Goal: Information Seeking & Learning: Learn about a topic

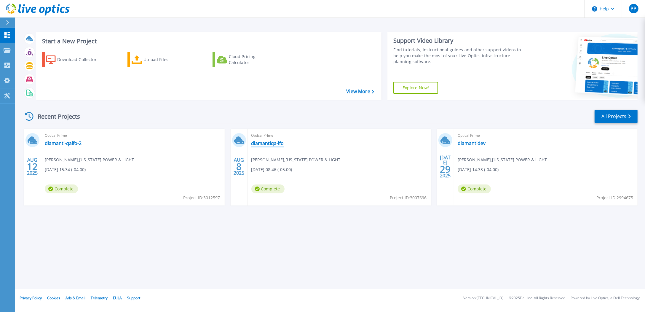
click at [274, 143] on link "diamantiqa-lfo" at bounding box center [267, 143] width 33 height 6
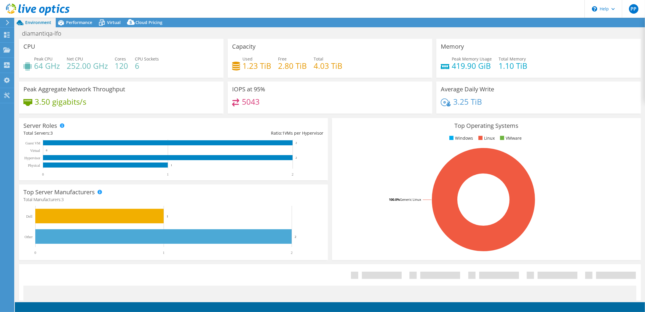
select select "USD"
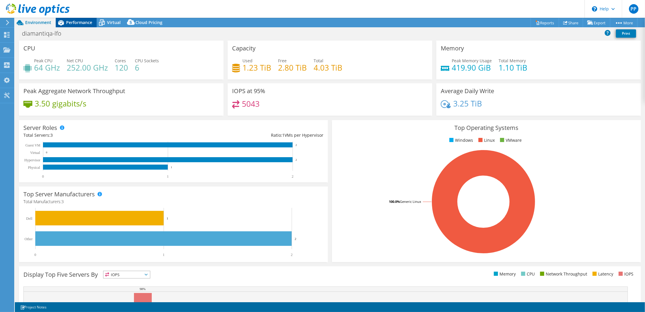
click at [71, 24] on span "Performance" at bounding box center [79, 23] width 26 height 6
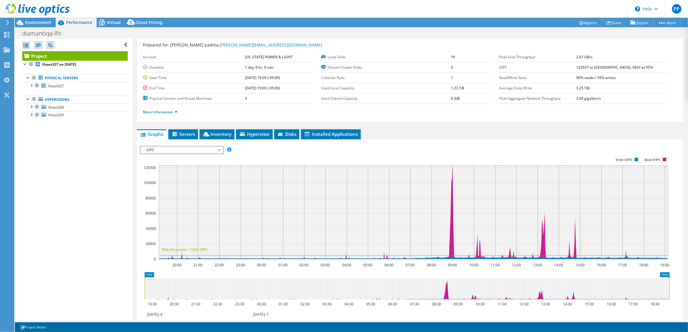
scroll to position [16, 0]
click at [182, 146] on span "IOPS" at bounding box center [181, 149] width 76 height 7
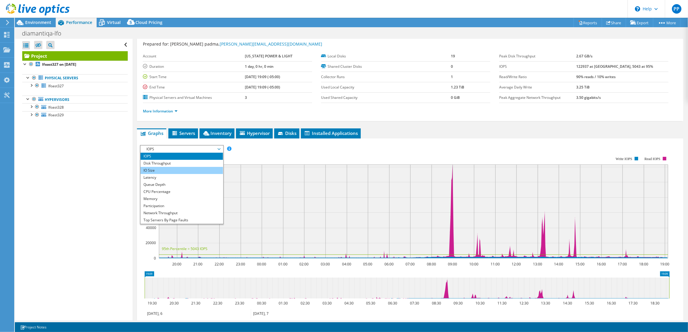
click at [179, 172] on li "IO Size" at bounding box center [181, 170] width 82 height 7
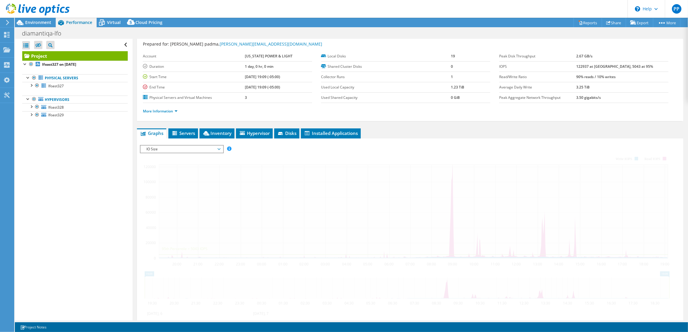
click at [123, 148] on div "Open All Close All Hide Excluded Nodes Project Tree Filter" at bounding box center [73, 180] width 117 height 282
click at [161, 147] on span "IO Size" at bounding box center [181, 149] width 76 height 7
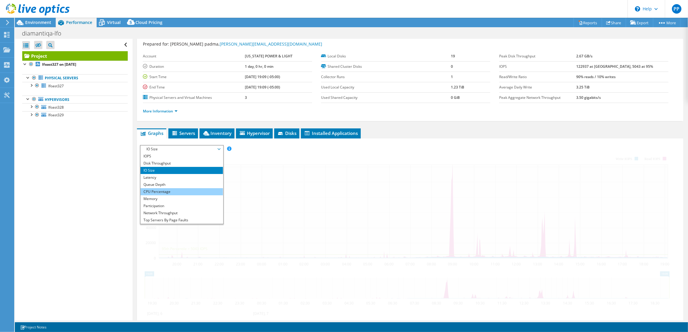
click at [181, 193] on li "CPU Percentage" at bounding box center [181, 191] width 82 height 7
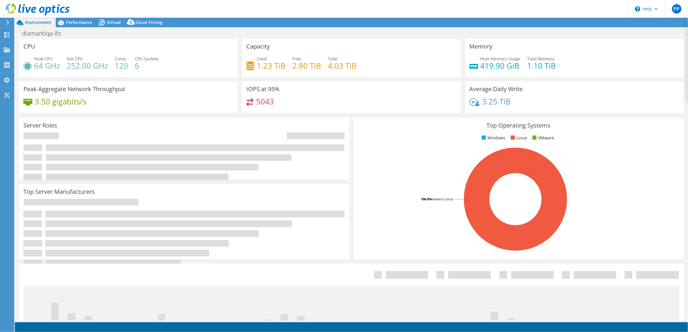
select select "USD"
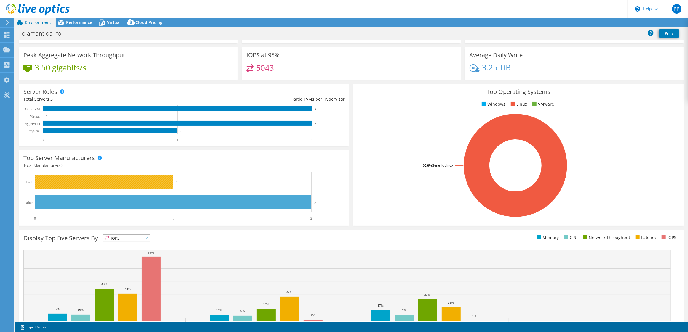
scroll to position [63, 0]
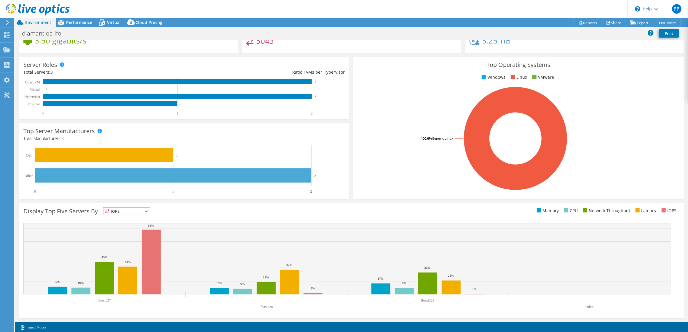
click at [137, 211] on span "IOPS" at bounding box center [126, 211] width 47 height 7
click at [187, 209] on div "Display Top Five Servers By IOPS IOPS" at bounding box center [187, 213] width 328 height 10
click at [92, 22] on div "Performance" at bounding box center [76, 22] width 41 height 9
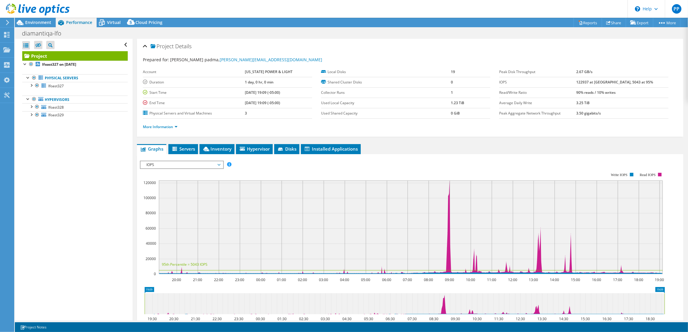
click at [201, 164] on span "IOPS" at bounding box center [181, 164] width 76 height 7
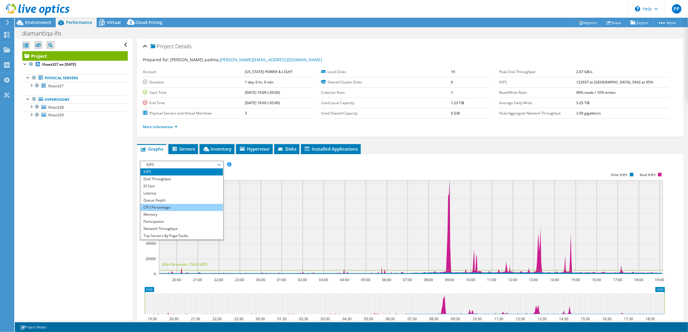
click at [189, 209] on li "CPU Percentage" at bounding box center [181, 207] width 82 height 7
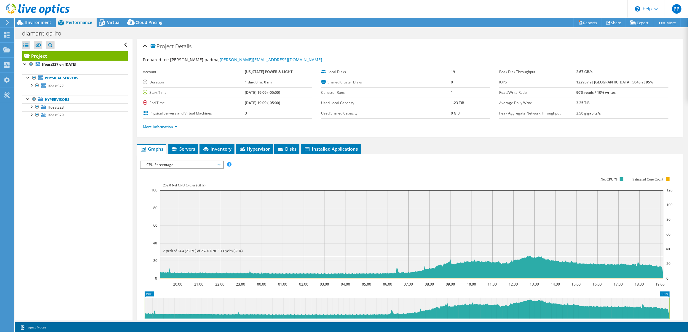
click at [196, 168] on span "CPU Percentage" at bounding box center [181, 164] width 76 height 7
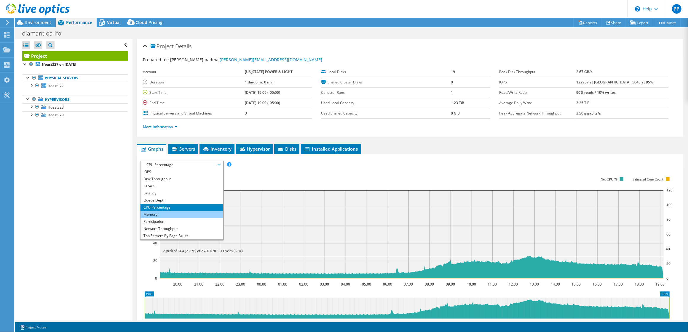
click at [184, 217] on li "Memory" at bounding box center [181, 214] width 82 height 7
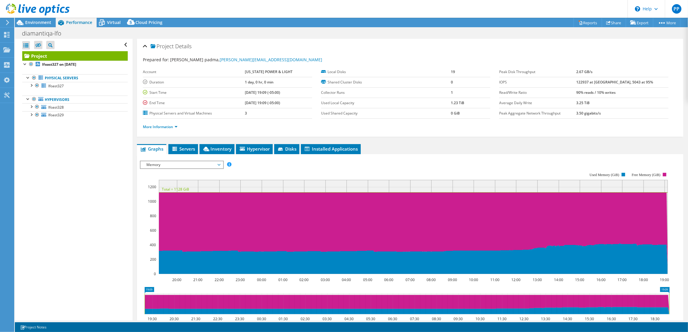
click at [216, 165] on span "Memory" at bounding box center [181, 164] width 76 height 7
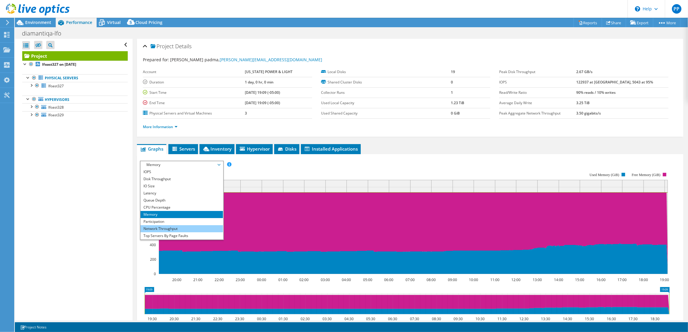
click at [194, 232] on li "Network Throughput" at bounding box center [181, 228] width 82 height 7
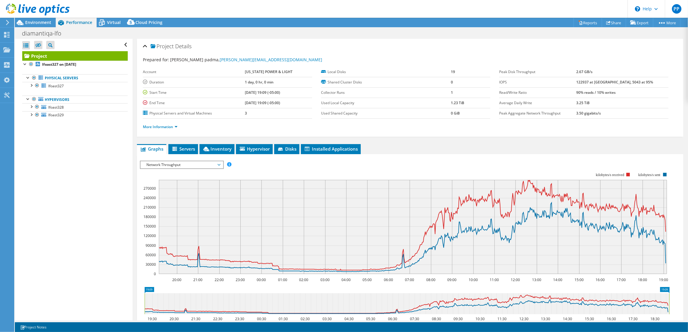
click at [201, 167] on span "Network Throughput" at bounding box center [181, 164] width 76 height 7
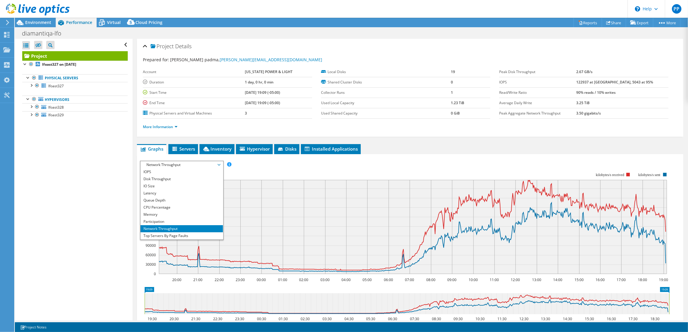
click at [248, 169] on rect at bounding box center [405, 223] width 530 height 119
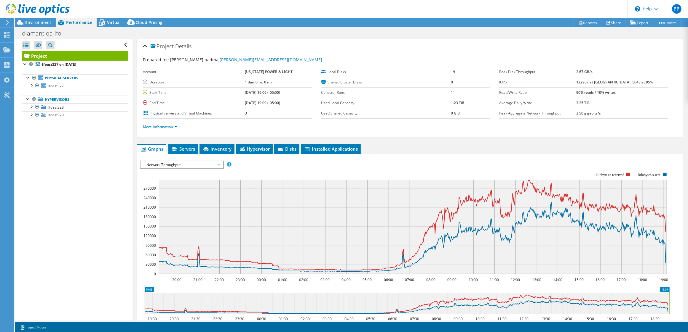
click at [163, 167] on span "Network Throughput" at bounding box center [181, 164] width 76 height 7
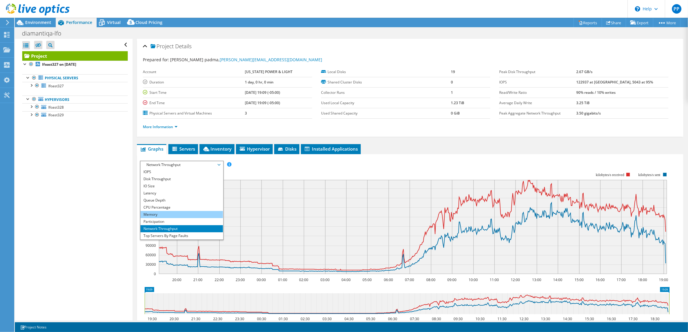
click at [160, 213] on li "Memory" at bounding box center [181, 214] width 82 height 7
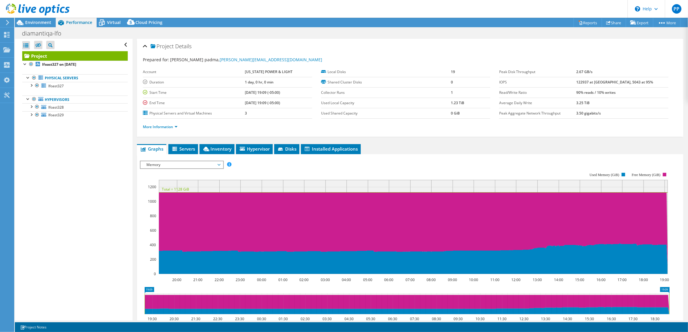
click at [193, 164] on span "Memory" at bounding box center [181, 164] width 76 height 7
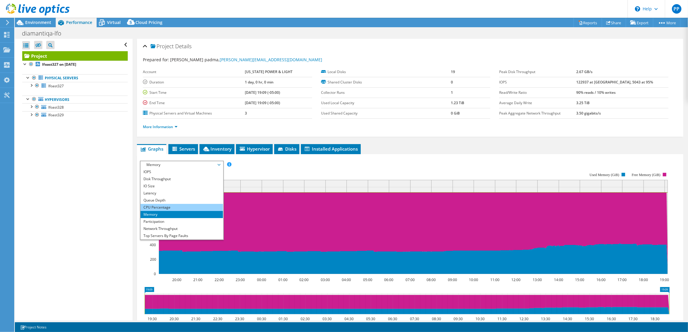
click at [170, 205] on li "CPU Percentage" at bounding box center [181, 207] width 82 height 7
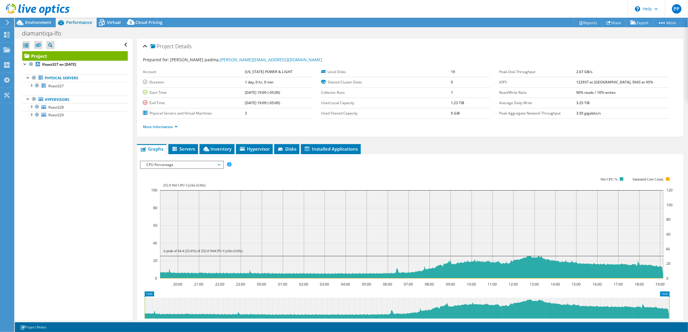
click at [177, 167] on span "CPU Percentage" at bounding box center [181, 164] width 76 height 7
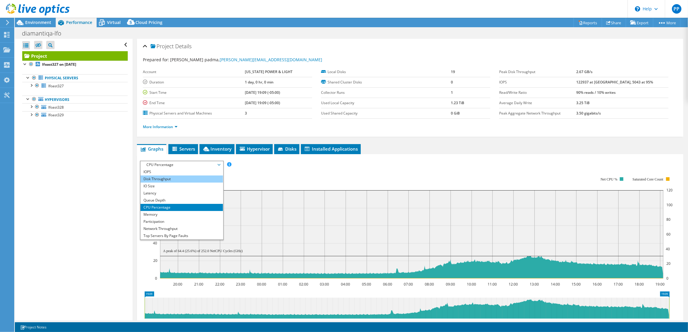
click at [177, 182] on li "Disk Throughput" at bounding box center [181, 179] width 82 height 7
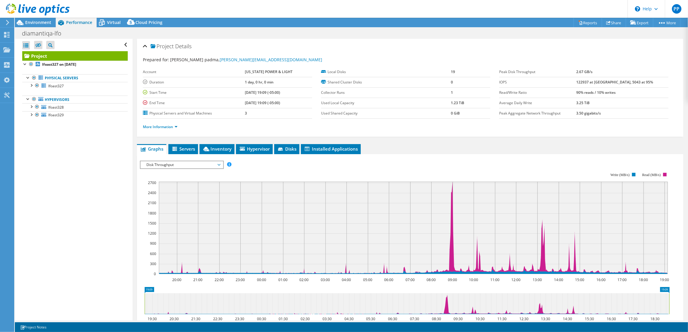
click at [397, 157] on div "IOPS Disk Throughput IO Size Latency Queue Depth CPU Percentage Memory Page Fau…" at bounding box center [410, 258] width 540 height 209
click at [196, 167] on span "Disk Throughput" at bounding box center [181, 164] width 76 height 7
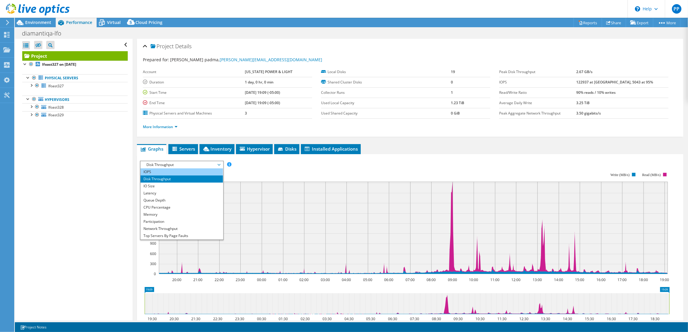
click at [190, 170] on li "IOPS" at bounding box center [181, 172] width 82 height 7
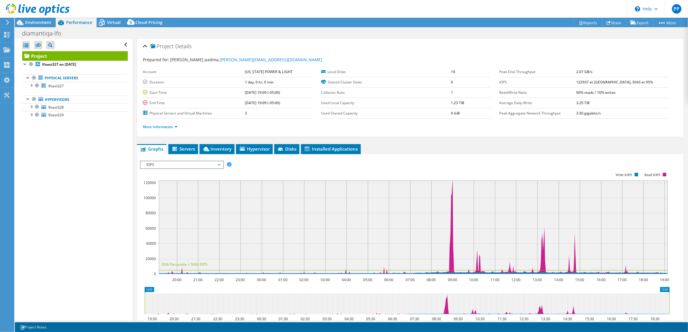
click at [177, 165] on span "IOPS" at bounding box center [181, 164] width 76 height 7
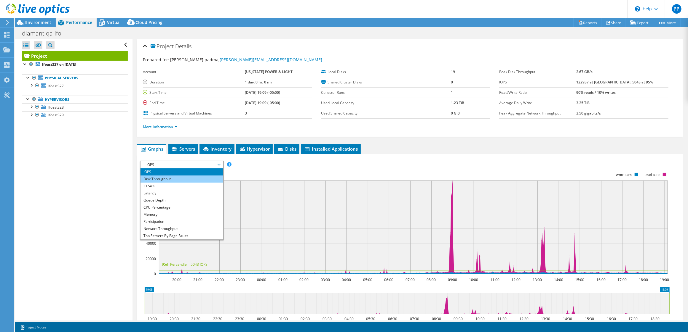
click at [178, 179] on li "Disk Throughput" at bounding box center [181, 179] width 82 height 7
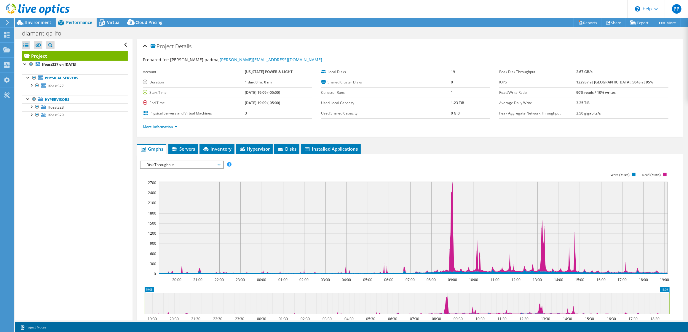
click at [181, 166] on span "Disk Throughput" at bounding box center [181, 164] width 76 height 7
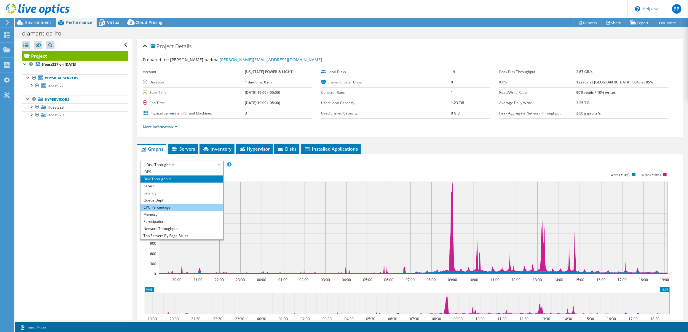
click at [179, 208] on li "CPU Percentage" at bounding box center [181, 207] width 82 height 7
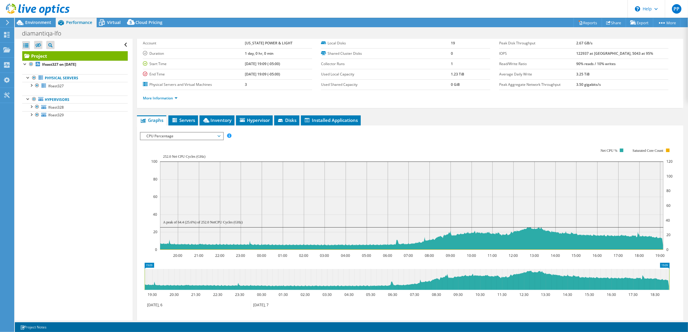
scroll to position [39, 0]
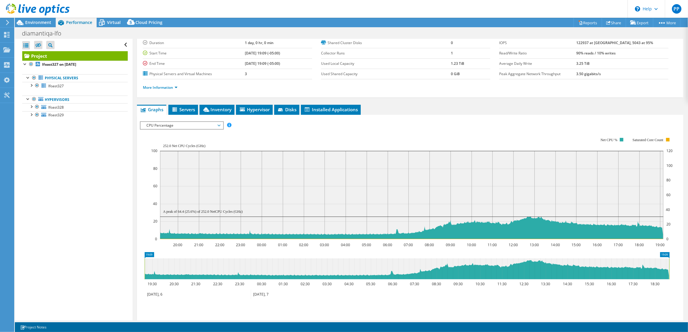
click at [209, 124] on span "CPU Percentage" at bounding box center [181, 125] width 76 height 7
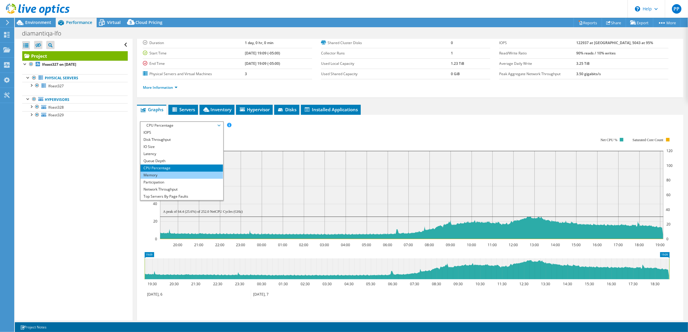
click at [191, 175] on li "Memory" at bounding box center [181, 175] width 82 height 7
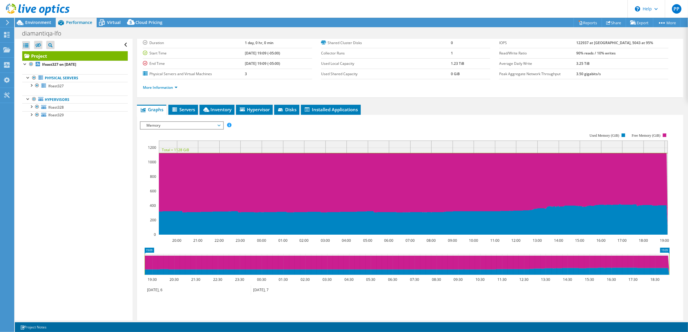
click at [159, 127] on span "Memory" at bounding box center [181, 125] width 76 height 7
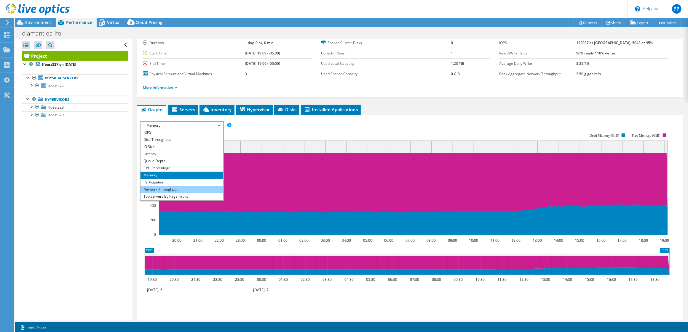
click at [165, 190] on li "Network Throughput" at bounding box center [181, 189] width 82 height 7
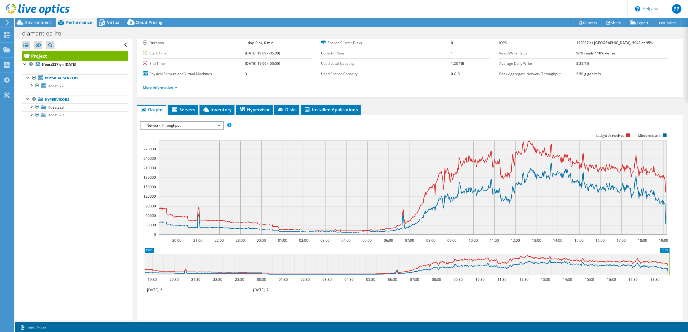
click at [191, 127] on span "Network Throughput" at bounding box center [181, 125] width 76 height 7
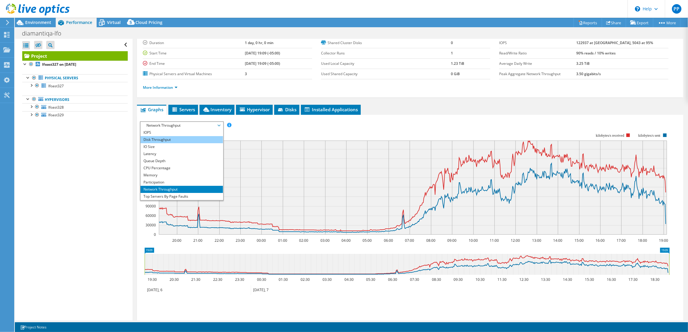
click at [183, 137] on li "Disk Throughput" at bounding box center [181, 139] width 82 height 7
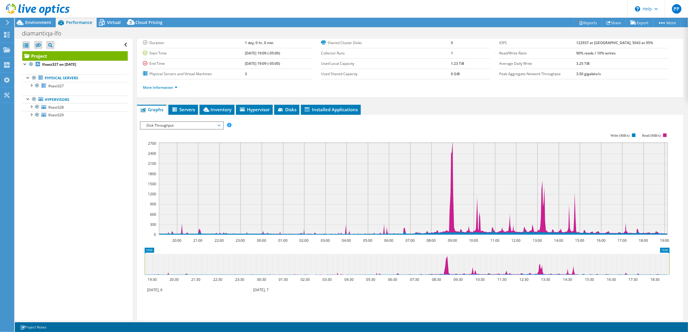
click at [189, 127] on span "Disk Throughput" at bounding box center [181, 125] width 76 height 7
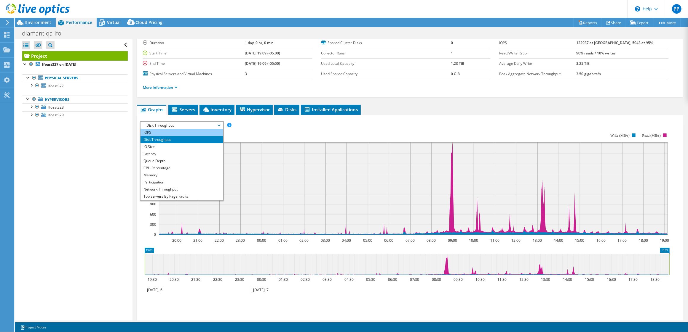
click at [188, 135] on li "IOPS" at bounding box center [181, 132] width 82 height 7
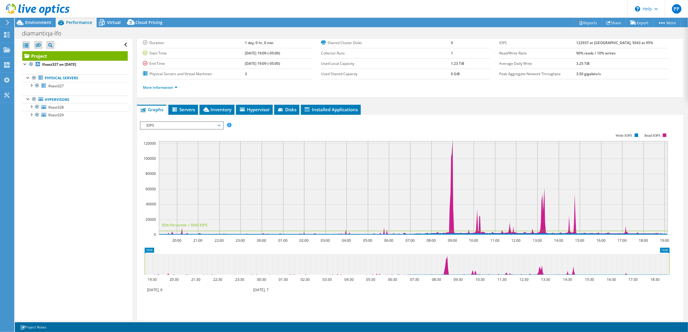
click at [191, 125] on span "IOPS" at bounding box center [181, 125] width 76 height 7
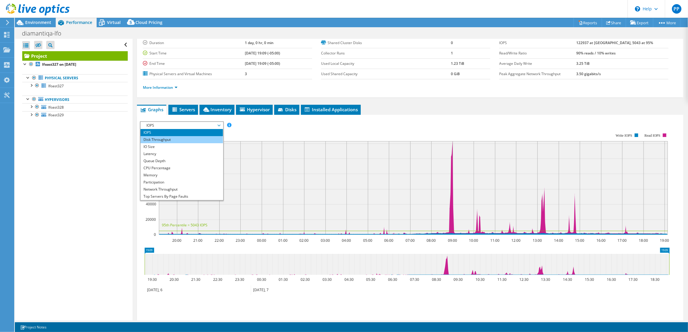
click at [189, 140] on li "Disk Throughput" at bounding box center [181, 139] width 82 height 7
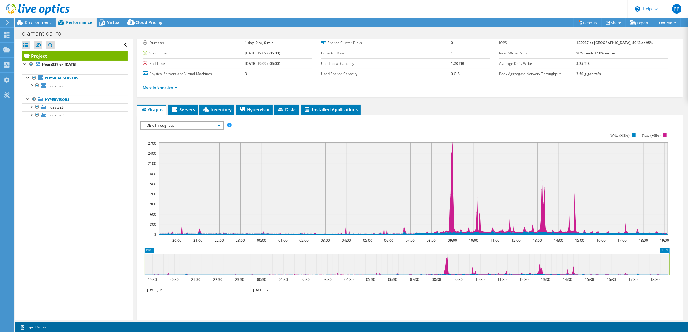
click at [199, 127] on span "Disk Throughput" at bounding box center [181, 125] width 76 height 7
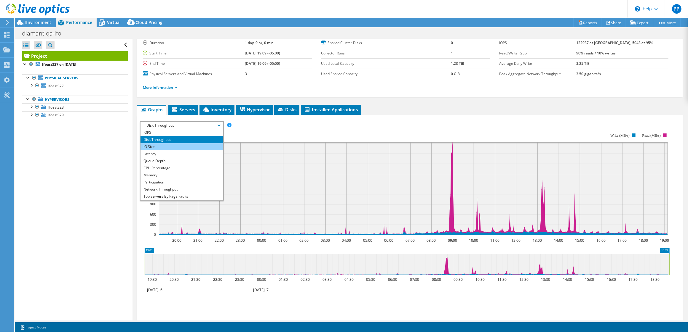
click at [192, 146] on li "IO Size" at bounding box center [181, 146] width 82 height 7
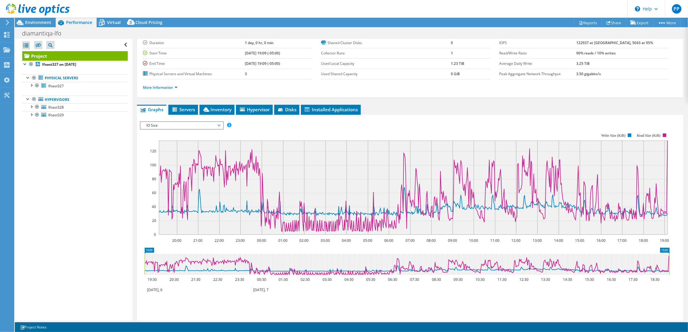
click at [202, 125] on span "IO Size" at bounding box center [181, 125] width 76 height 7
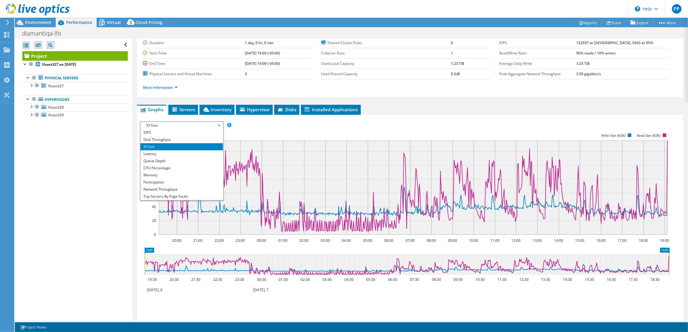
click at [238, 132] on rect at bounding box center [405, 184] width 530 height 119
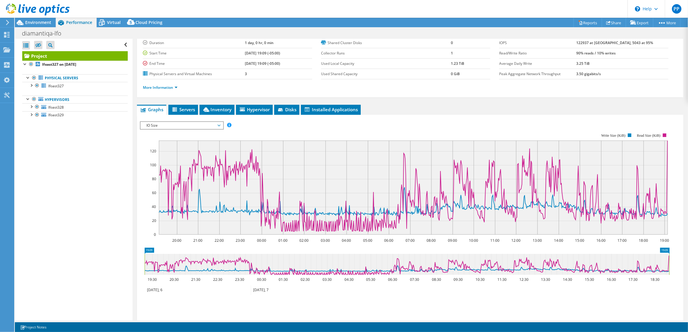
click at [188, 126] on span "IO Size" at bounding box center [181, 125] width 76 height 7
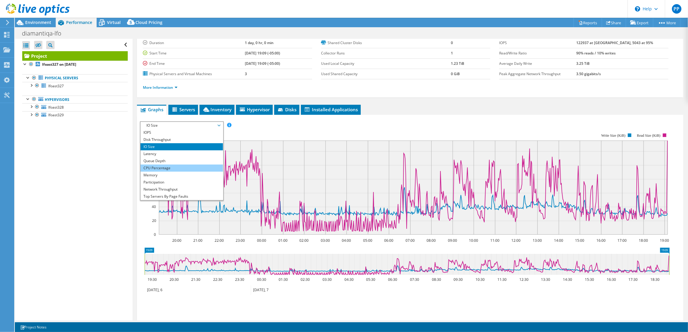
click at [180, 171] on li "CPU Percentage" at bounding box center [181, 168] width 82 height 7
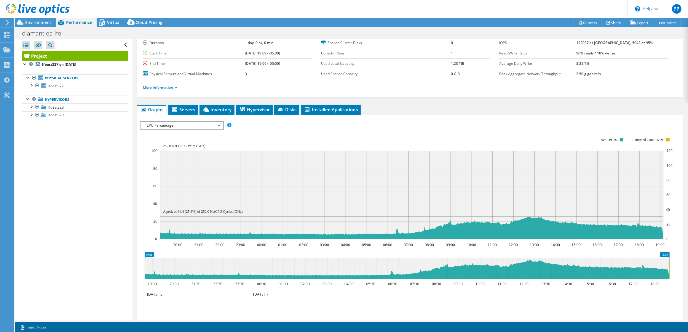
click at [313, 137] on rect at bounding box center [411, 188] width 521 height 119
click at [193, 126] on span "CPU Percentage" at bounding box center [181, 125] width 76 height 7
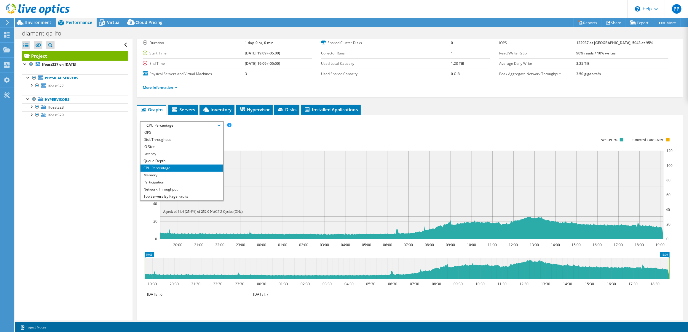
click at [271, 133] on rect at bounding box center [411, 188] width 521 height 119
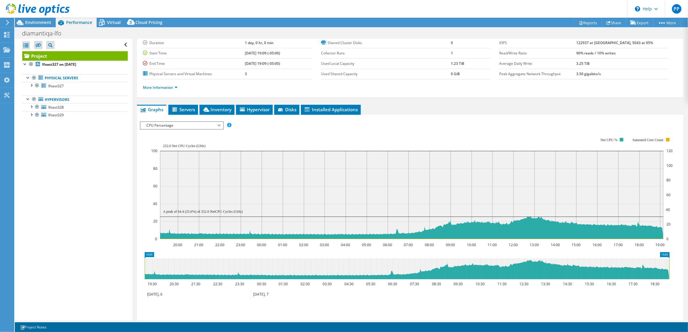
click at [356, 130] on rect at bounding box center [411, 188] width 521 height 119
click at [32, 23] on span "Environment" at bounding box center [38, 23] width 26 height 6
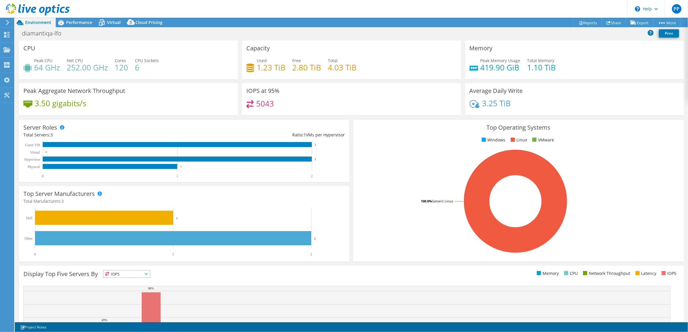
click at [348, 140] on div "Server Roles Physical Servers represent bare metal servers that were targets of…" at bounding box center [184, 151] width 334 height 66
click at [86, 24] on span "Performance" at bounding box center [79, 23] width 26 height 6
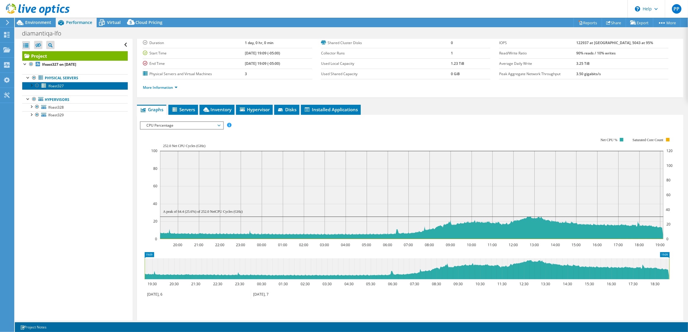
click at [61, 87] on span "lfoast327" at bounding box center [55, 86] width 15 height 5
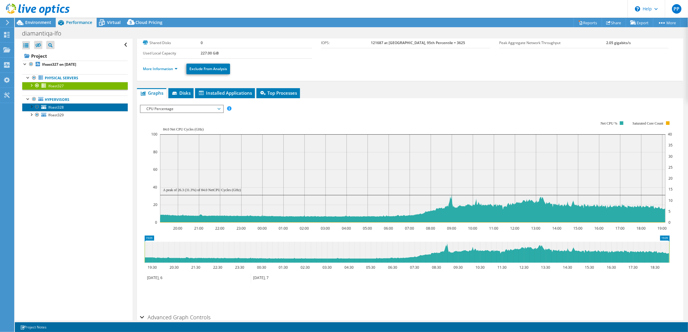
click at [60, 107] on span "lfoast328" at bounding box center [55, 107] width 15 height 5
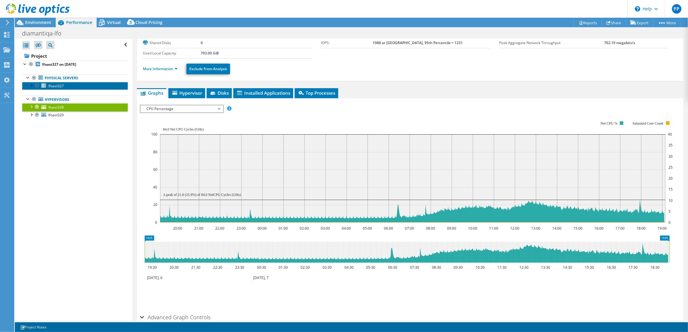
click at [64, 88] on link "lfoast327" at bounding box center [74, 86] width 105 height 8
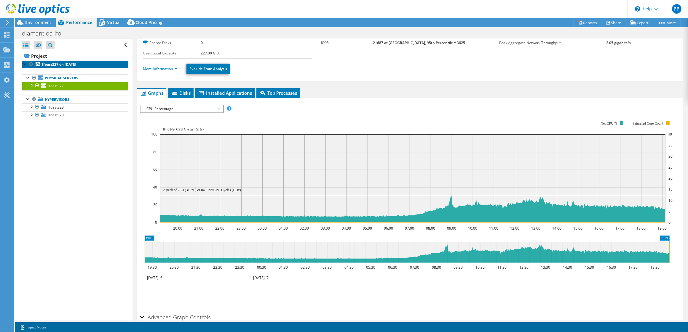
click at [64, 65] on b "lfoast327 on 8/8/2025" at bounding box center [59, 64] width 34 height 5
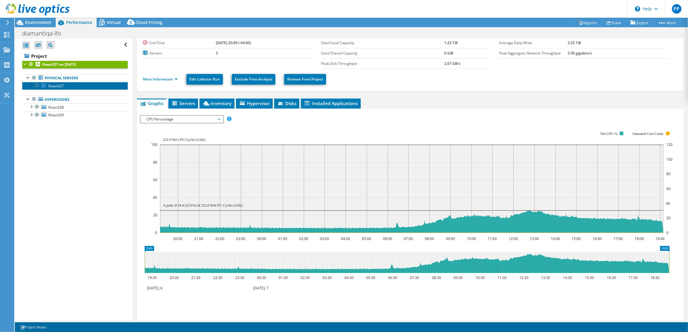
click at [68, 88] on link "lfoast327" at bounding box center [74, 86] width 105 height 8
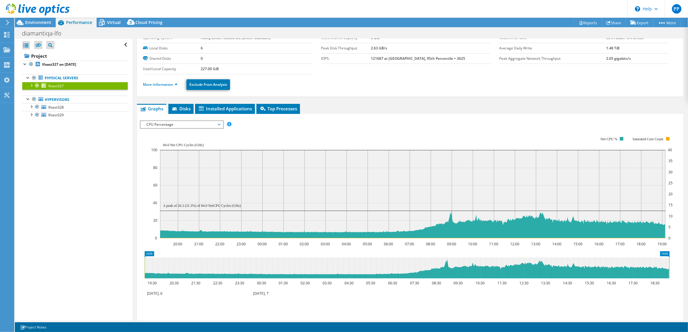
scroll to position [0, 0]
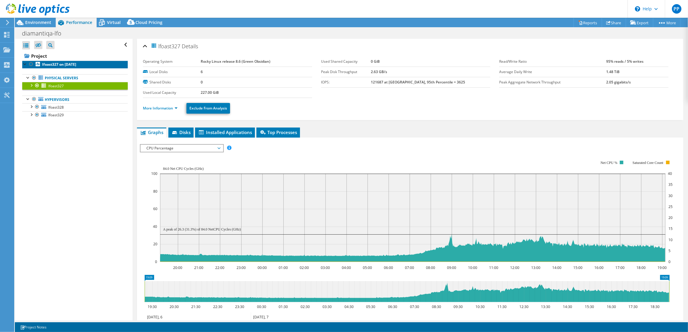
click at [59, 66] on b "lfoast327 on 8/8/2025" at bounding box center [59, 64] width 34 height 5
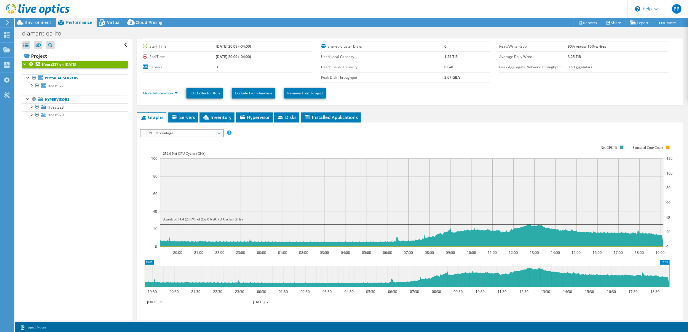
scroll to position [39, 0]
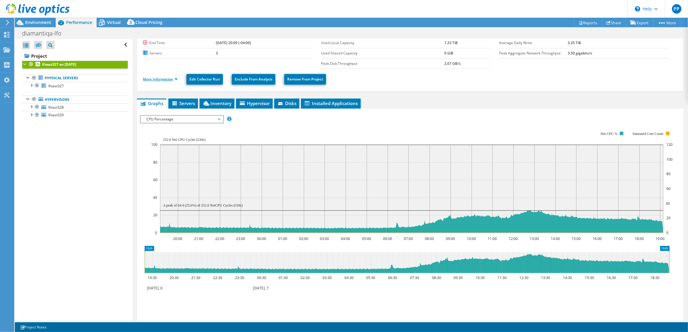
click at [169, 80] on link "More Information" at bounding box center [160, 79] width 35 height 5
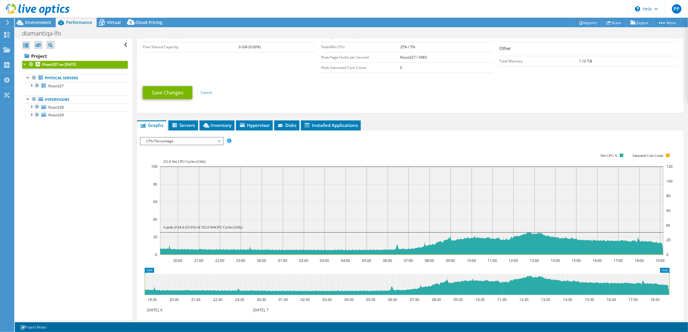
scroll to position [158, 0]
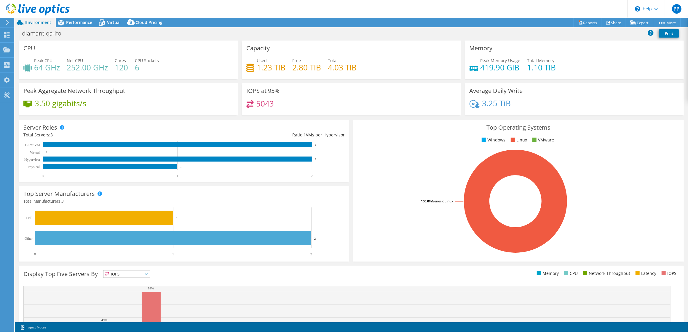
select select "USD"
click at [14, 35] on div "Dashboard" at bounding box center [28, 35] width 28 height 15
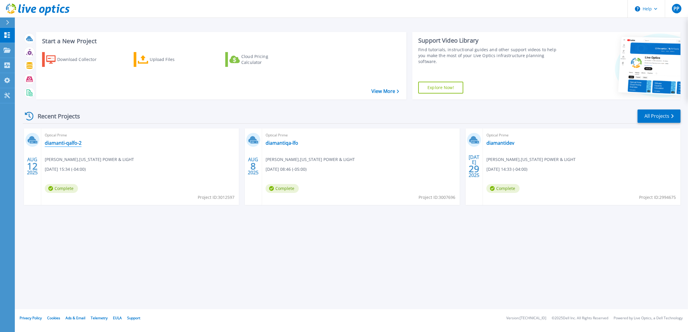
click at [71, 141] on link "diamanti-qalfo-2" at bounding box center [63, 143] width 37 height 6
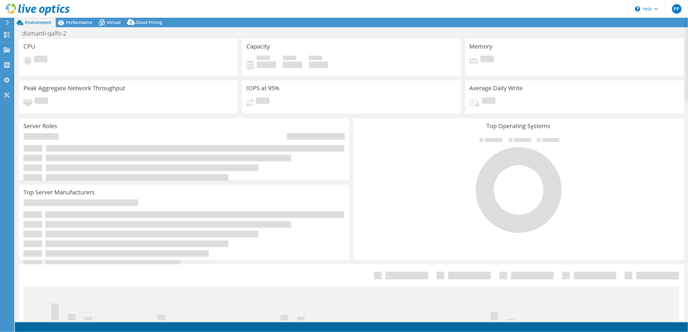
select select "USD"
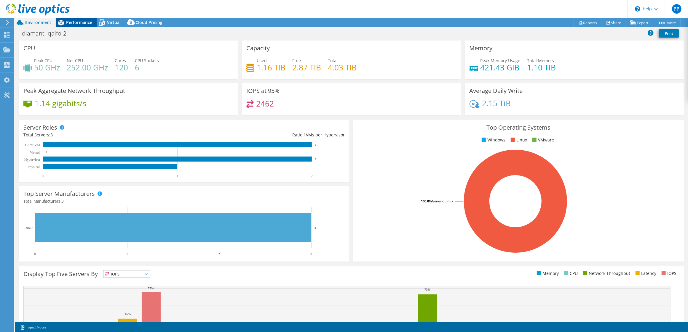
click at [84, 26] on div "Performance" at bounding box center [76, 22] width 41 height 9
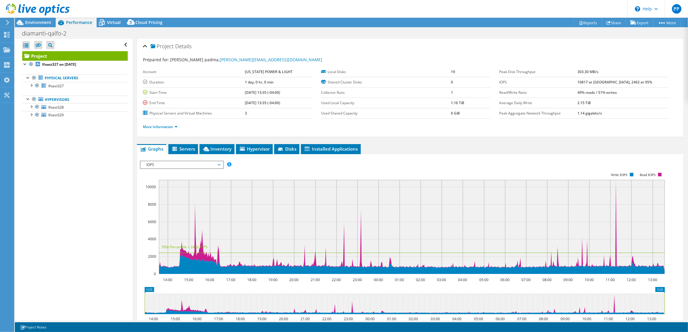
click at [177, 166] on span "IOPS" at bounding box center [181, 164] width 76 height 7
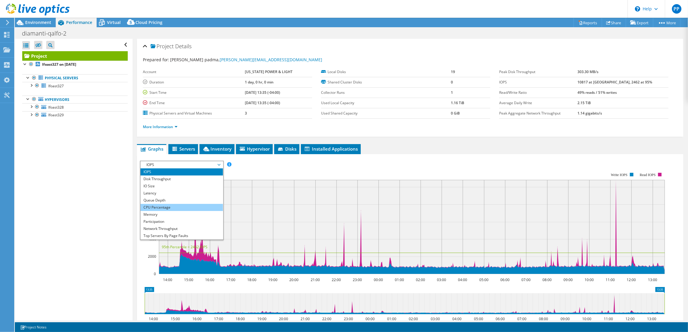
click at [165, 205] on li "CPU Percentage" at bounding box center [181, 207] width 82 height 7
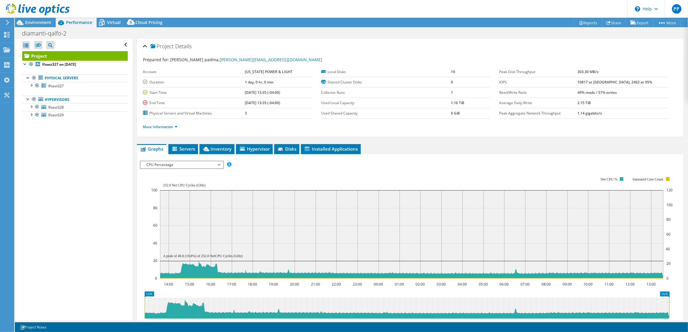
click at [184, 165] on span "CPU Percentage" at bounding box center [181, 164] width 76 height 7
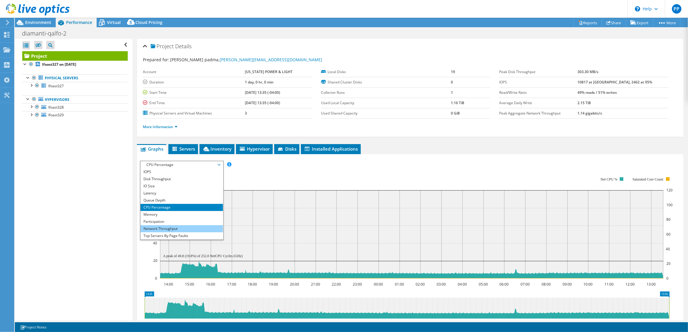
click at [172, 228] on li "Network Throughput" at bounding box center [181, 228] width 82 height 7
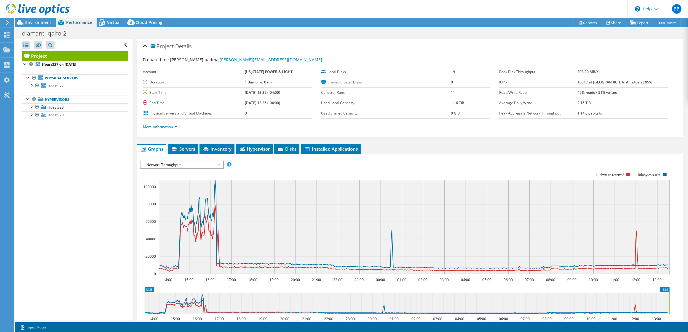
click at [198, 165] on span "Network Throughput" at bounding box center [181, 164] width 76 height 7
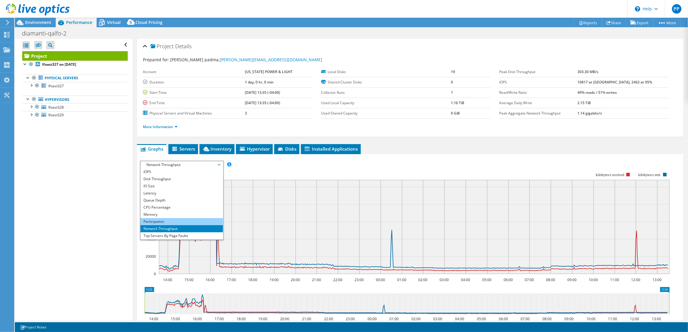
click at [182, 221] on li "Participation" at bounding box center [181, 221] width 82 height 7
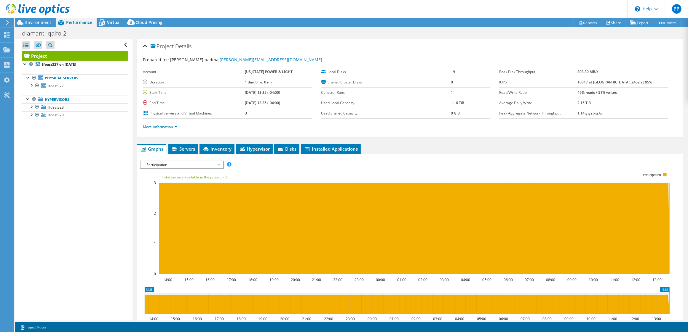
click at [183, 162] on span "Participation" at bounding box center [181, 164] width 76 height 7
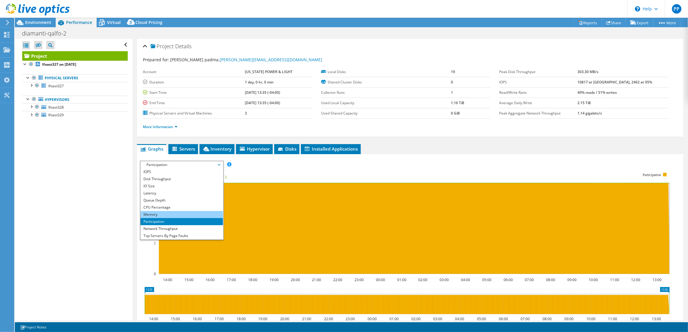
click at [177, 214] on li "Memory" at bounding box center [181, 214] width 82 height 7
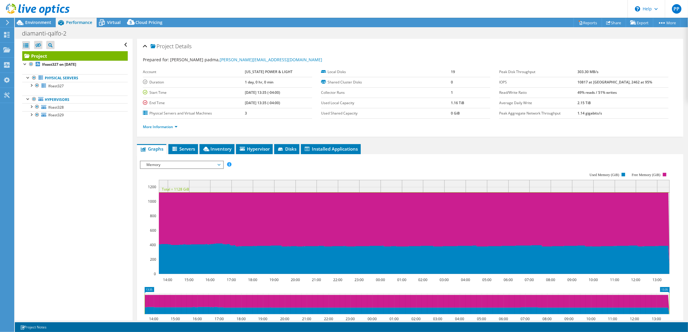
click at [195, 165] on span "Memory" at bounding box center [181, 164] width 76 height 7
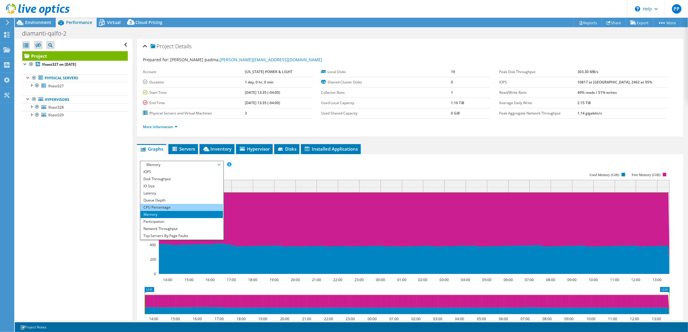
click at [182, 207] on li "CPU Percentage" at bounding box center [181, 207] width 82 height 7
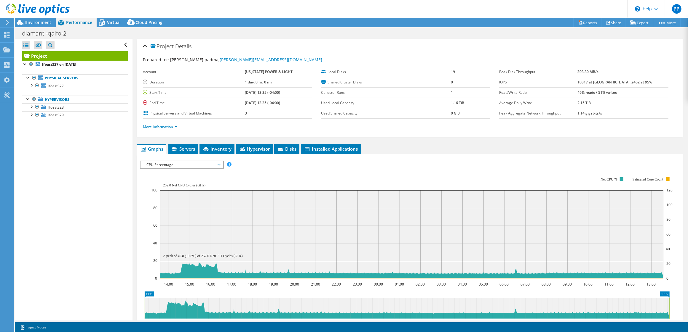
click at [194, 168] on span "CPU Percentage" at bounding box center [181, 164] width 76 height 7
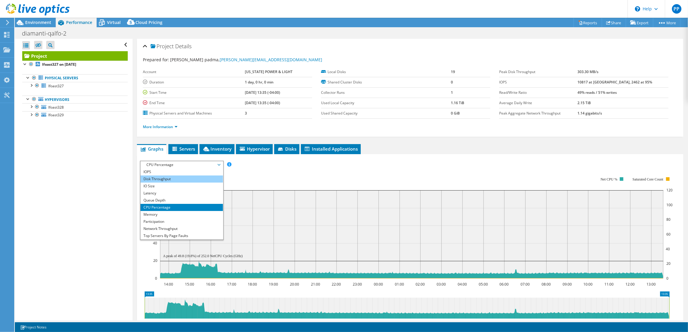
click at [200, 182] on li "Disk Throughput" at bounding box center [181, 179] width 82 height 7
